Goal: Use online tool/utility: Utilize a website feature to perform a specific function

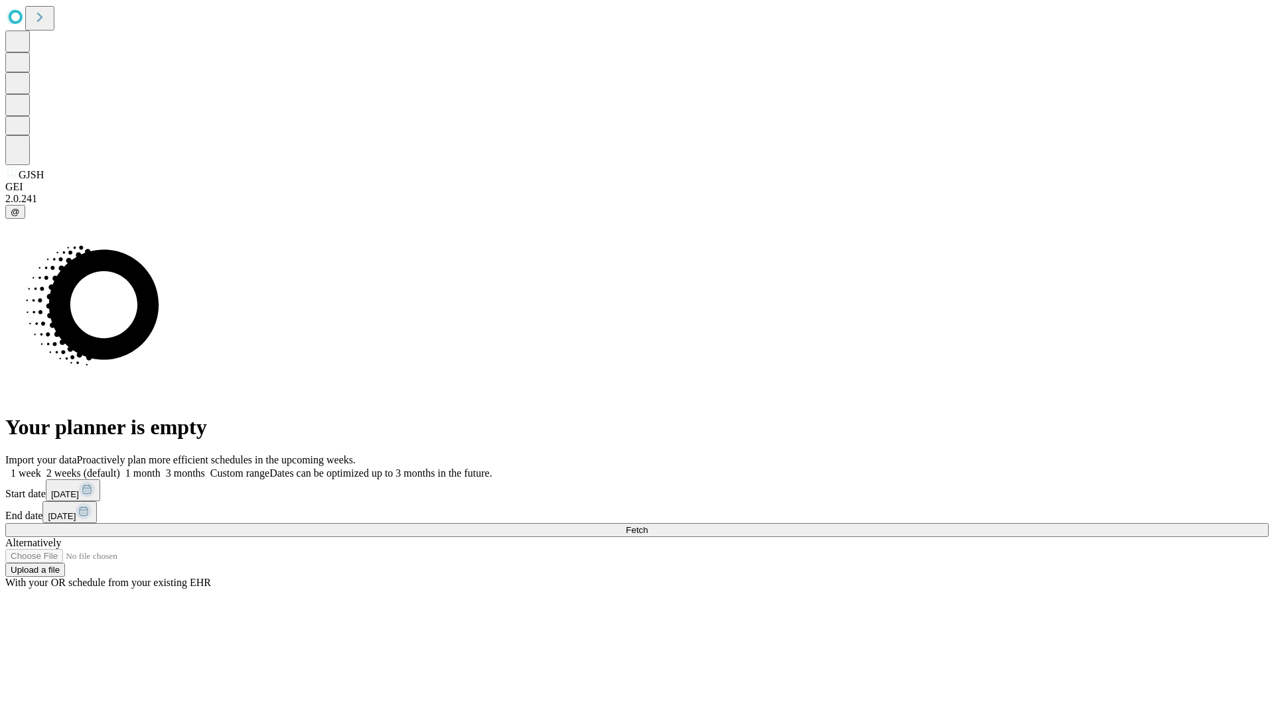
click at [41, 468] on label "1 week" at bounding box center [23, 473] width 36 height 11
click at [647, 525] on span "Fetch" at bounding box center [637, 530] width 22 height 10
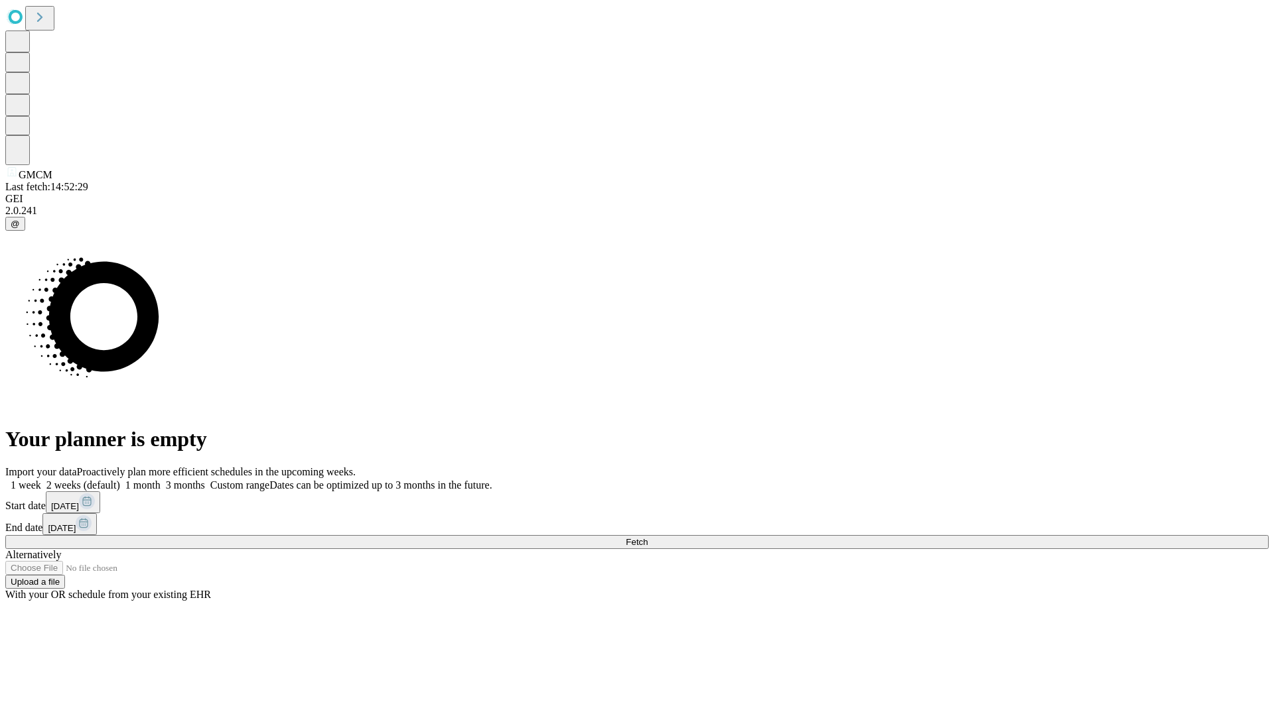
click at [41, 480] on label "1 week" at bounding box center [23, 485] width 36 height 11
click at [647, 537] on span "Fetch" at bounding box center [637, 542] width 22 height 10
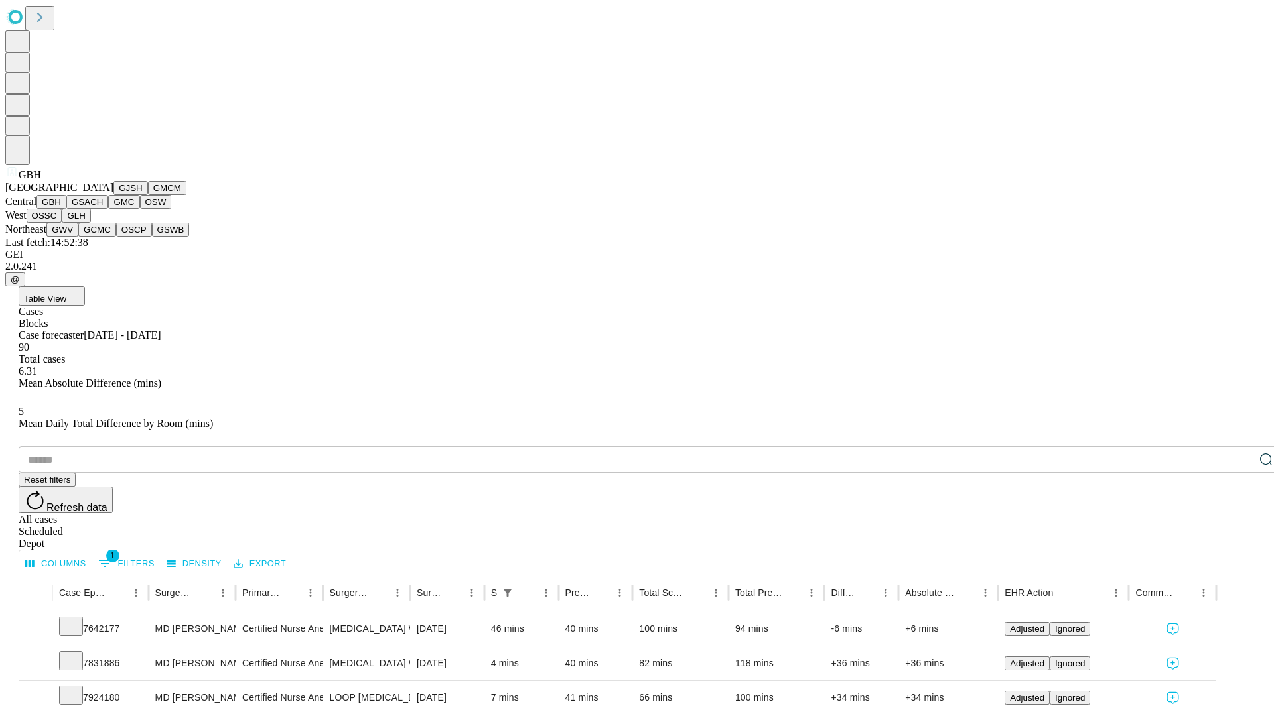
click at [103, 209] on button "GSACH" at bounding box center [87, 202] width 42 height 14
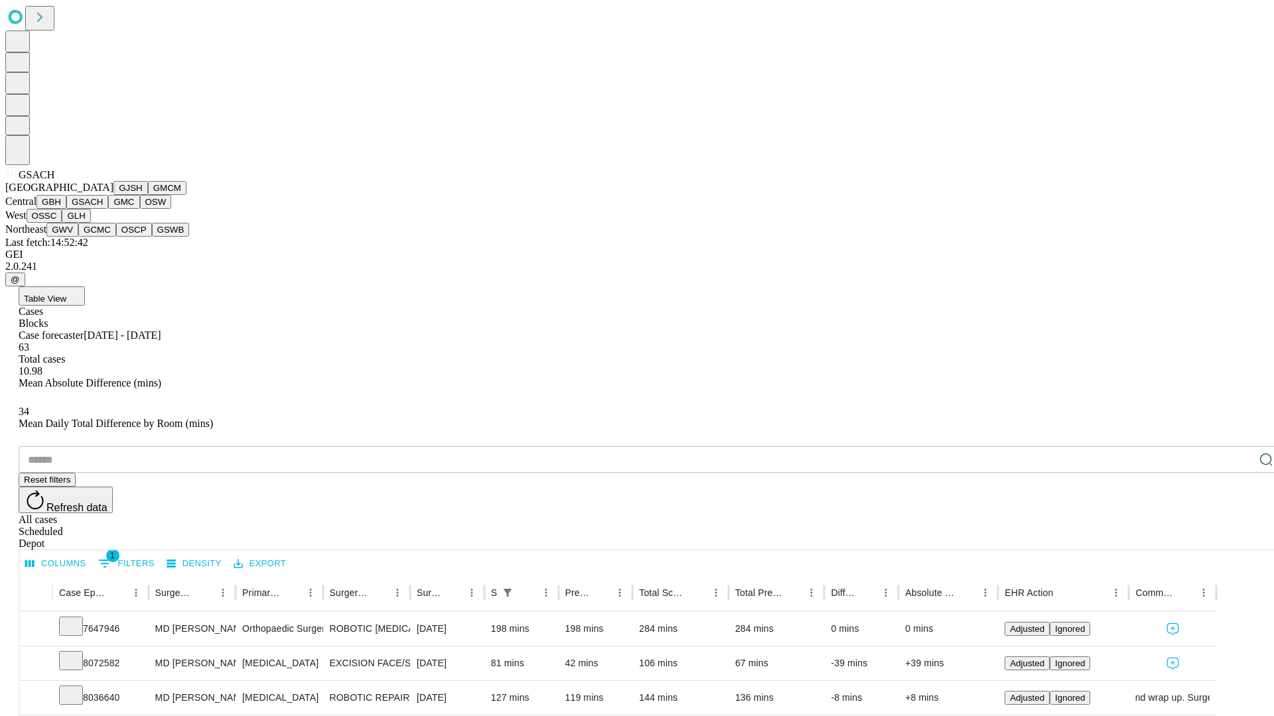
click at [108, 209] on button "GMC" at bounding box center [123, 202] width 31 height 14
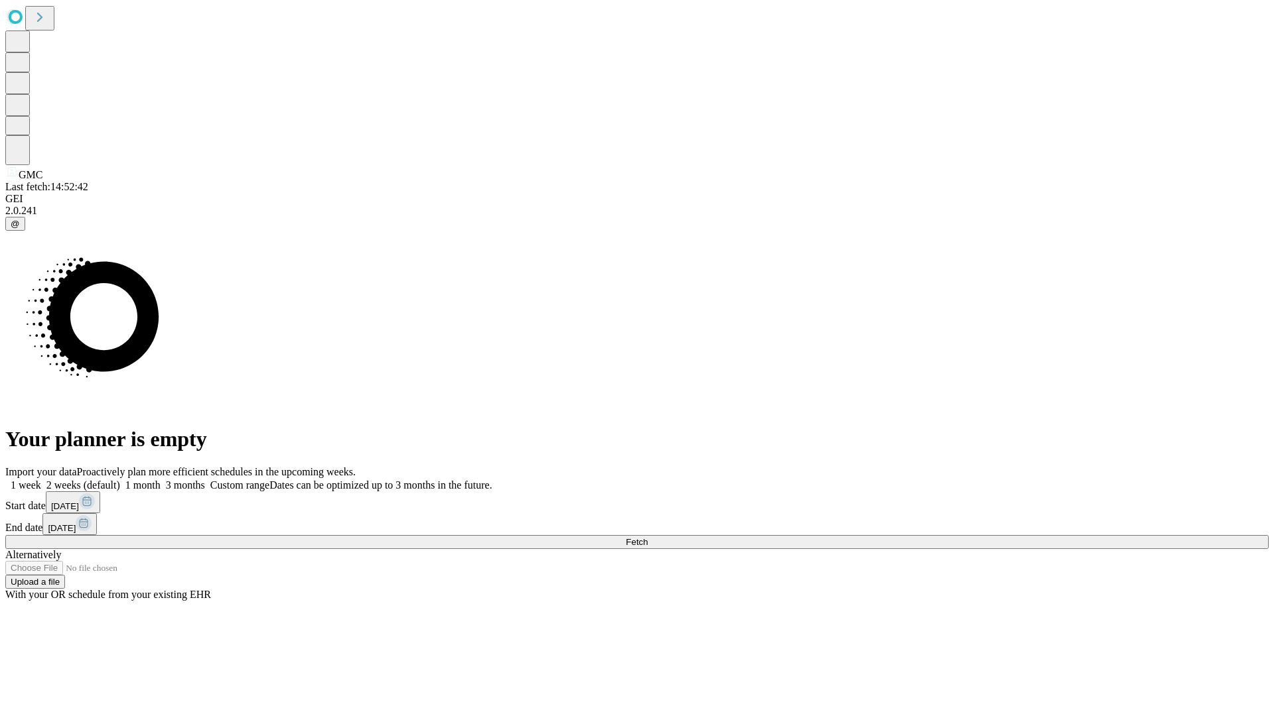
click at [647, 537] on span "Fetch" at bounding box center [637, 542] width 22 height 10
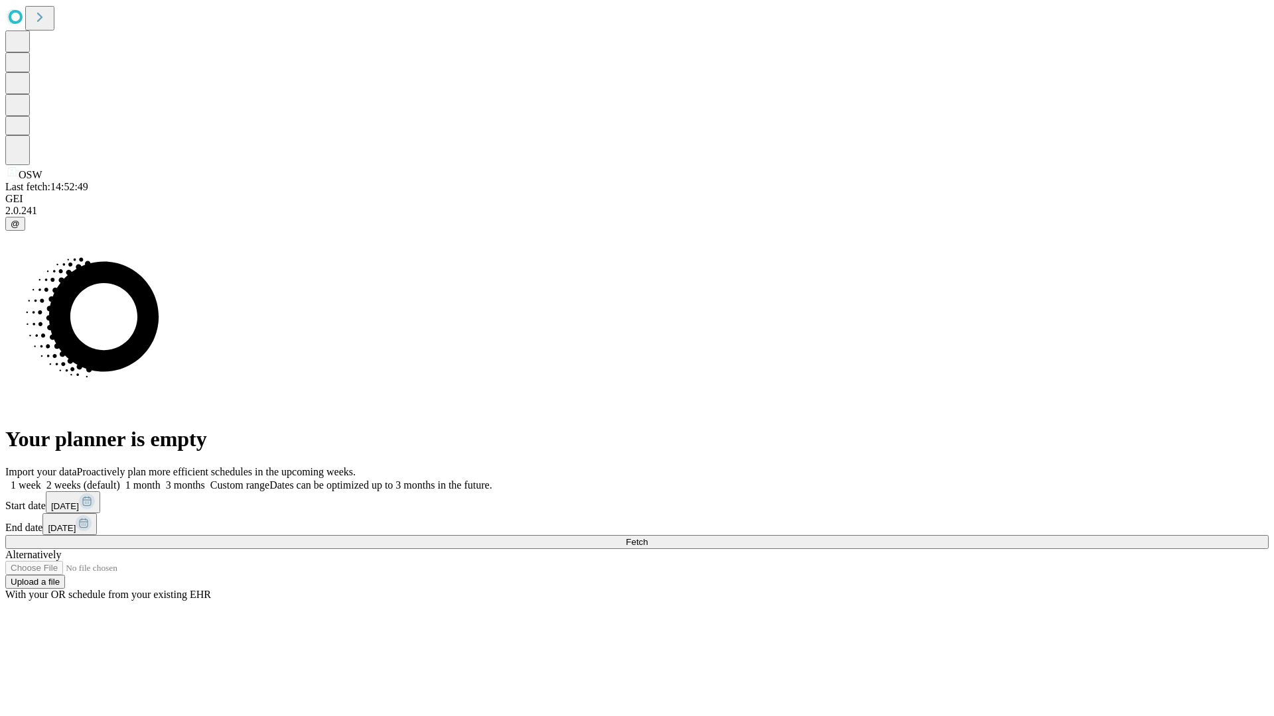
click at [41, 480] on label "1 week" at bounding box center [23, 485] width 36 height 11
click at [647, 537] on span "Fetch" at bounding box center [637, 542] width 22 height 10
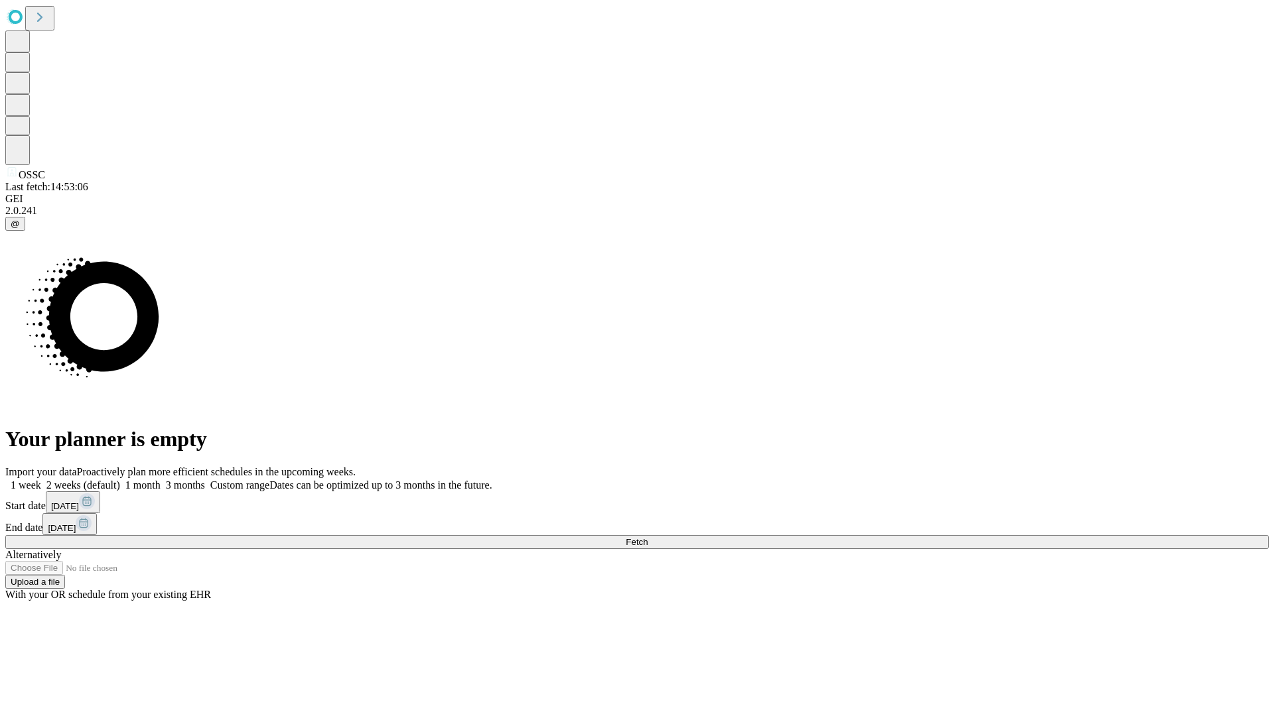
click at [647, 537] on span "Fetch" at bounding box center [637, 542] width 22 height 10
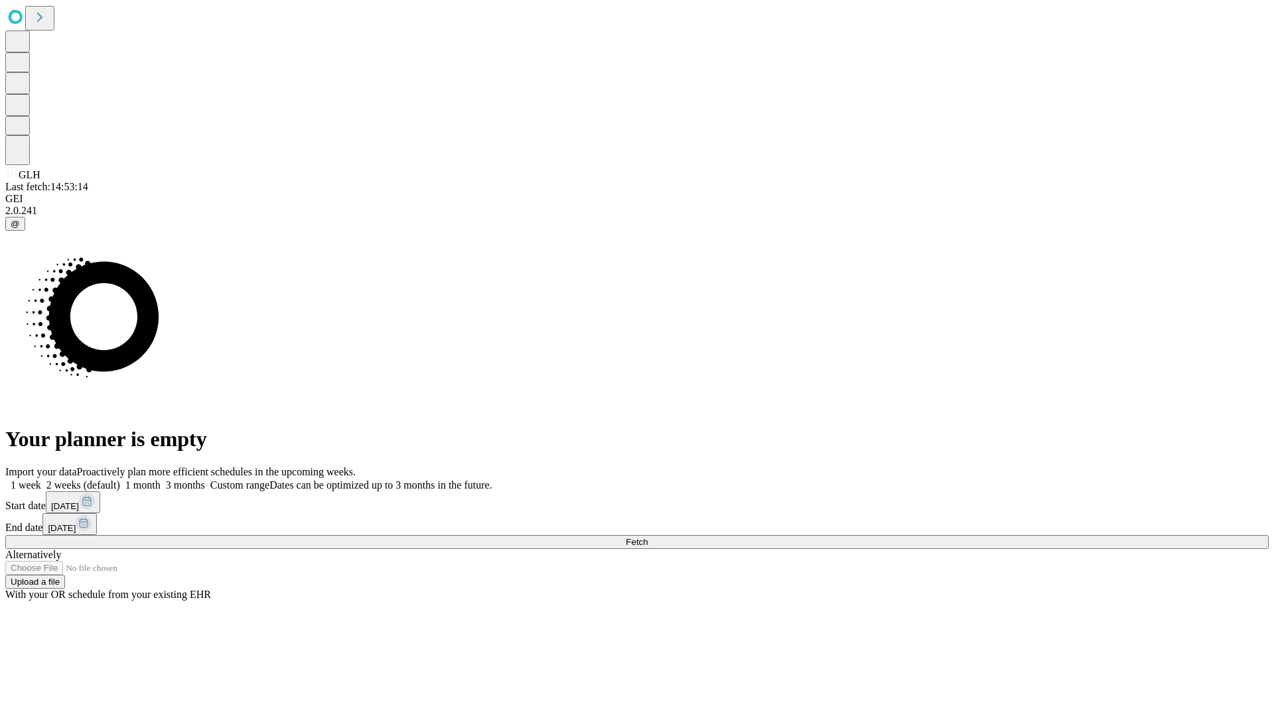
click at [41, 480] on label "1 week" at bounding box center [23, 485] width 36 height 11
click at [647, 537] on span "Fetch" at bounding box center [637, 542] width 22 height 10
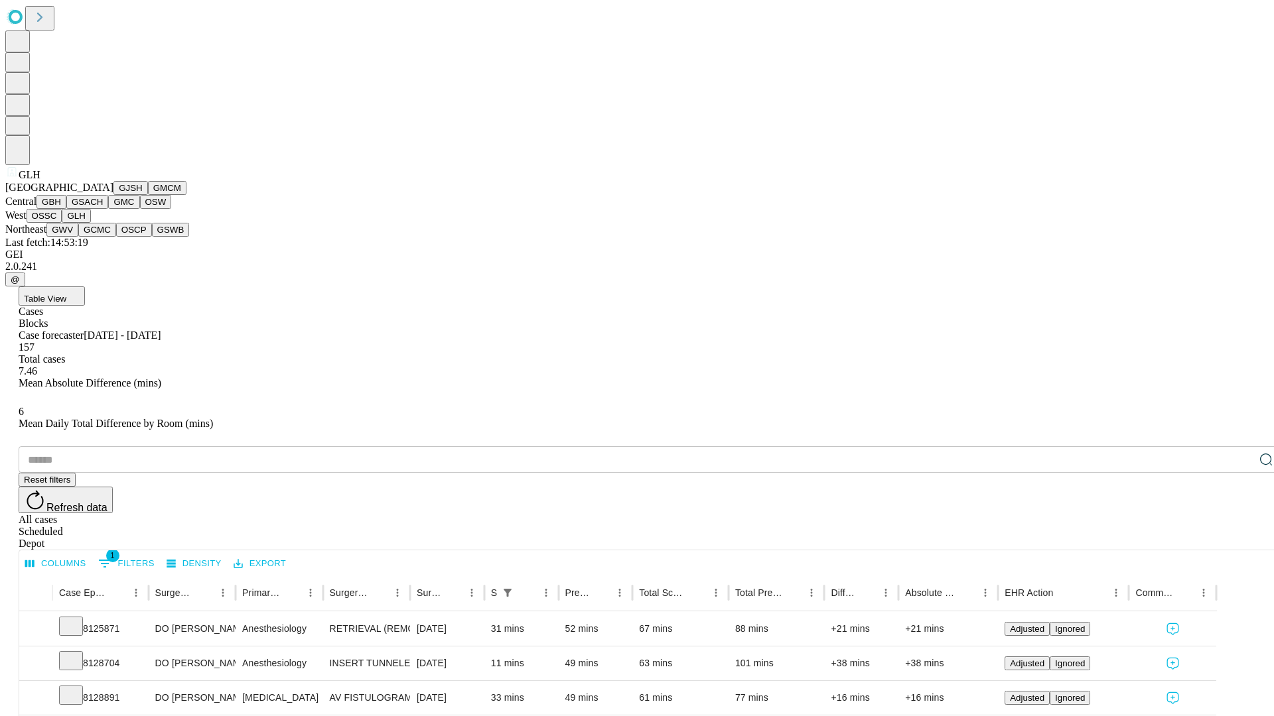
click at [78, 237] on button "GWV" at bounding box center [62, 230] width 32 height 14
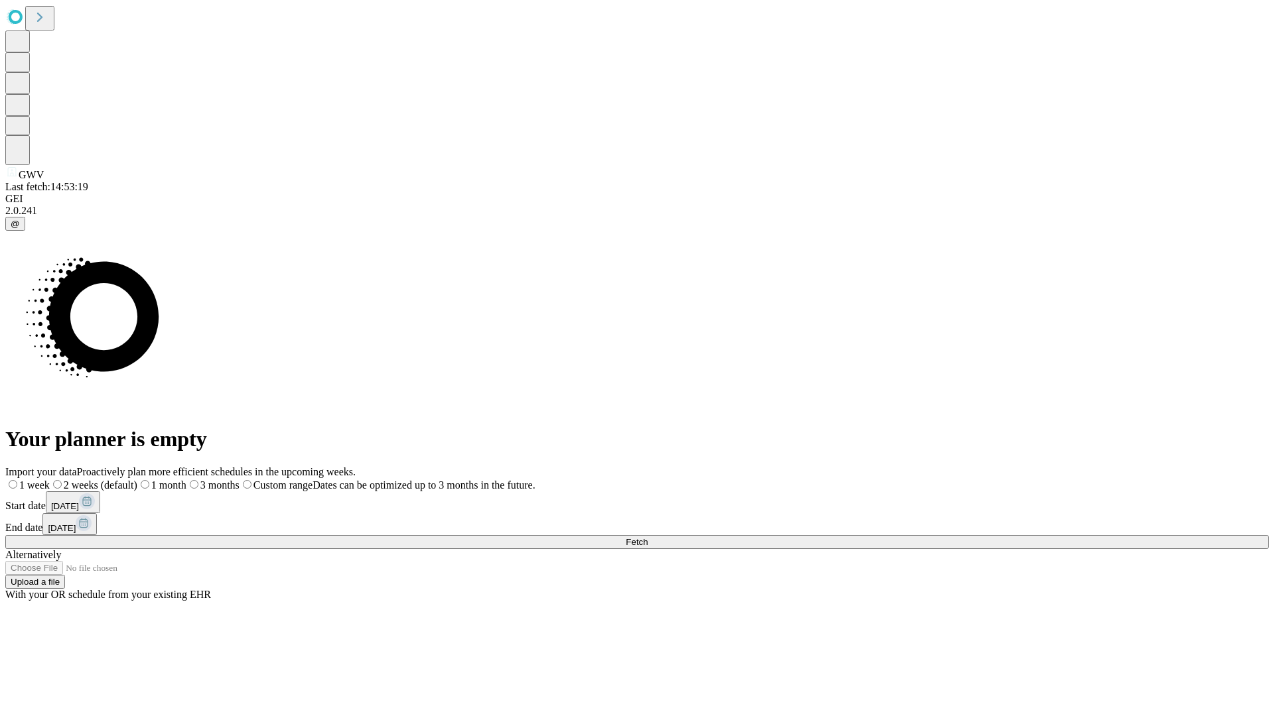
click at [647, 537] on span "Fetch" at bounding box center [637, 542] width 22 height 10
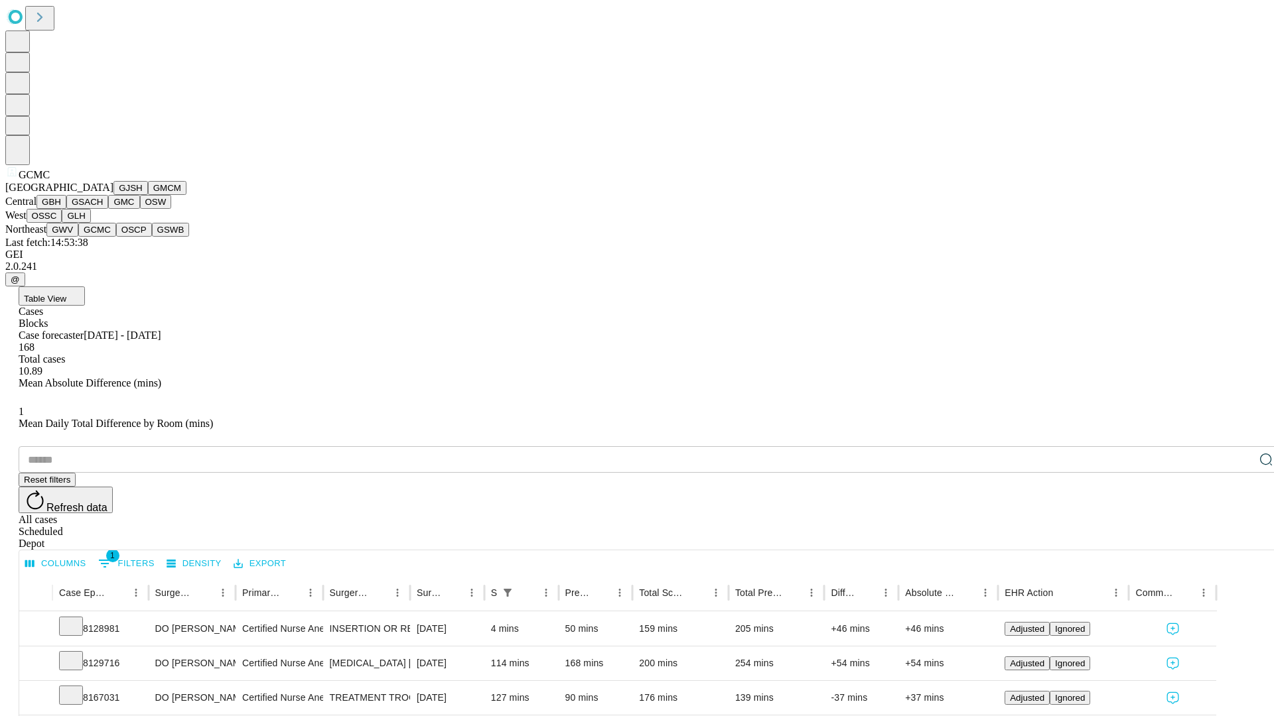
click at [116, 237] on button "OSCP" at bounding box center [134, 230] width 36 height 14
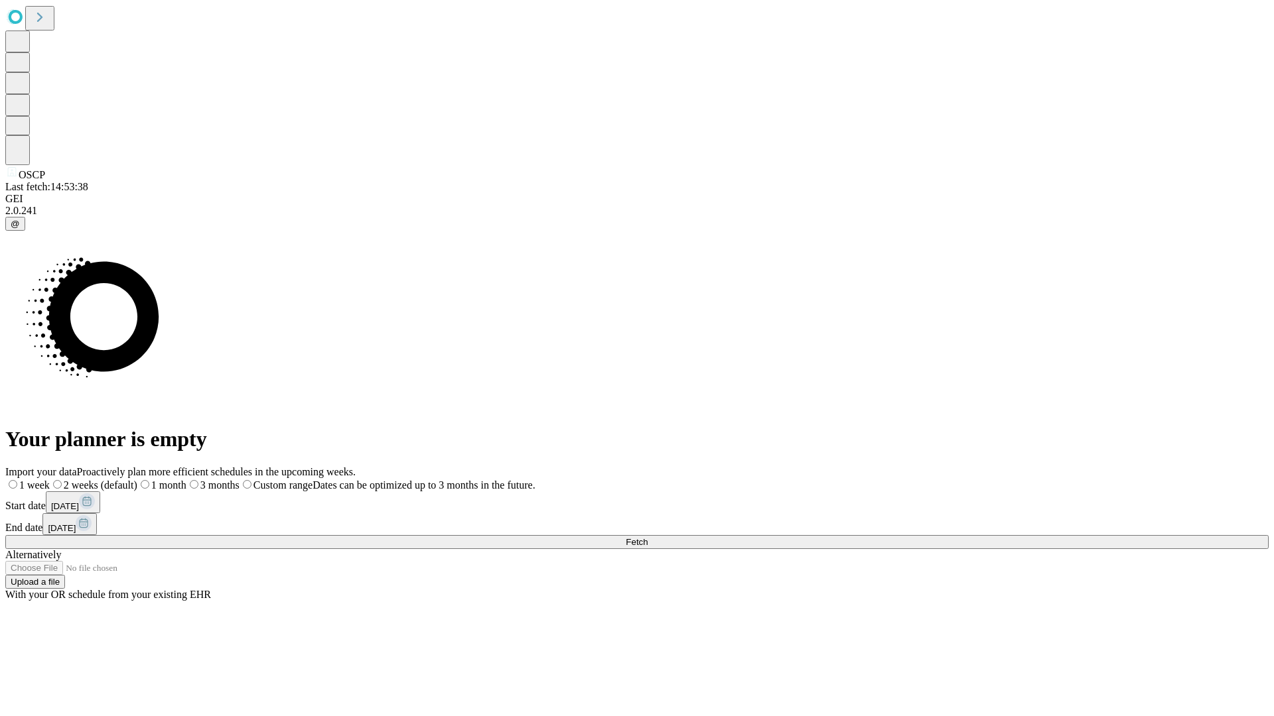
click at [50, 480] on label "1 week" at bounding box center [27, 485] width 44 height 11
click at [647, 537] on span "Fetch" at bounding box center [637, 542] width 22 height 10
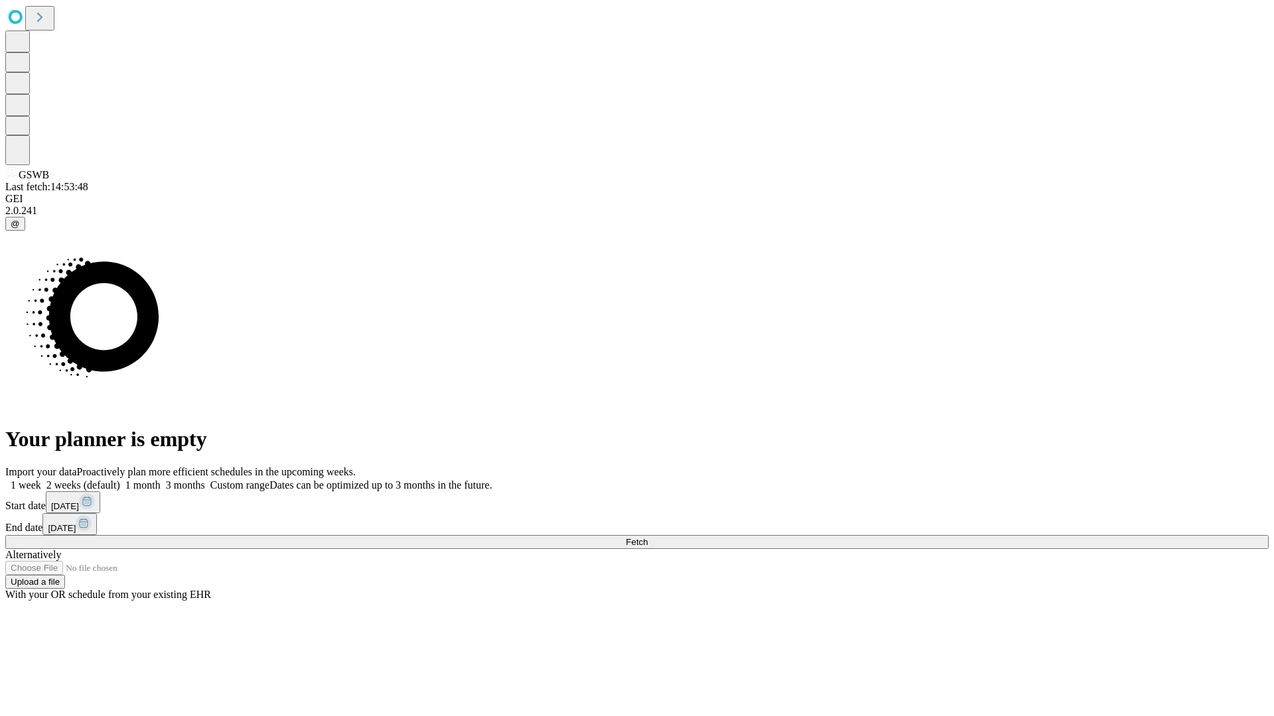
click at [41, 480] on label "1 week" at bounding box center [23, 485] width 36 height 11
click at [647, 537] on span "Fetch" at bounding box center [637, 542] width 22 height 10
